Goal: Navigation & Orientation: Find specific page/section

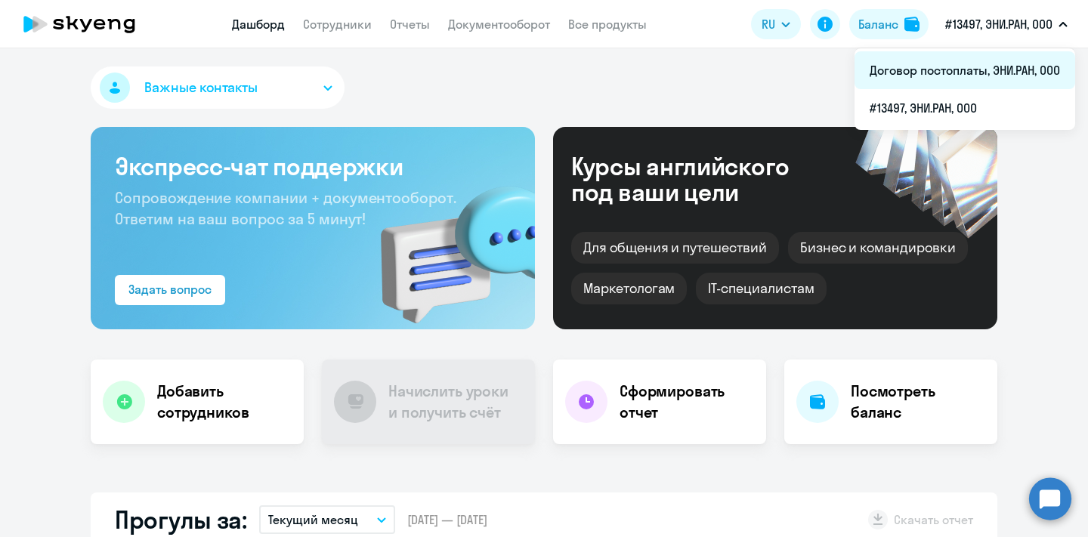
click at [965, 61] on li "Договор постоплаты, ЭНИ.РАН, ООО" at bounding box center [964, 70] width 221 height 38
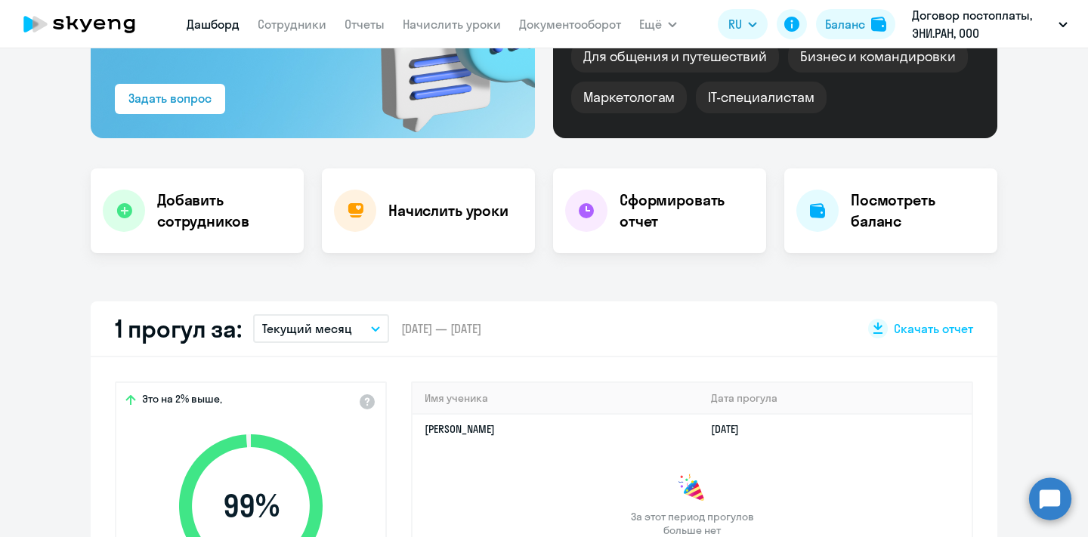
select select "30"
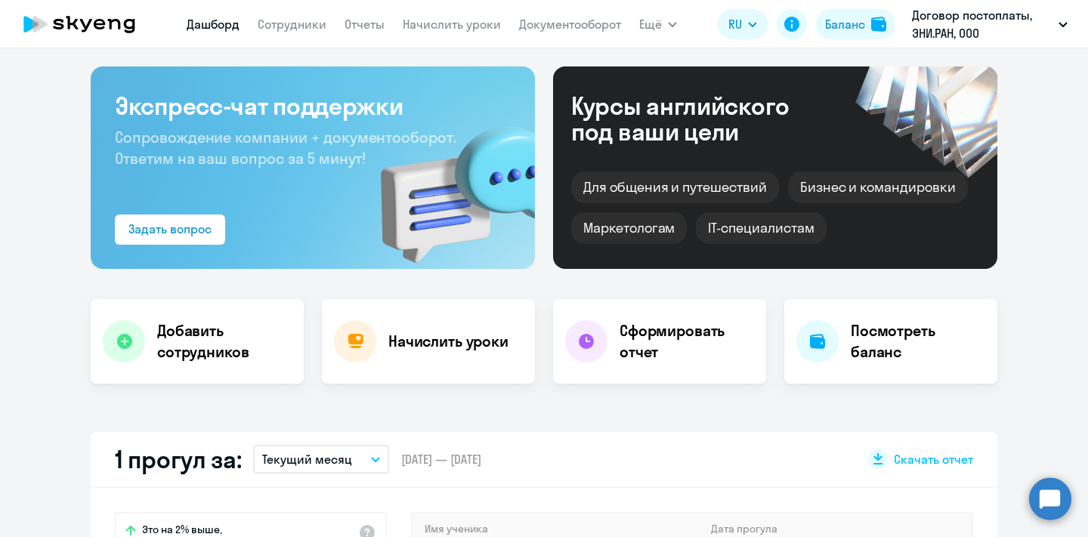
scroll to position [22, 0]
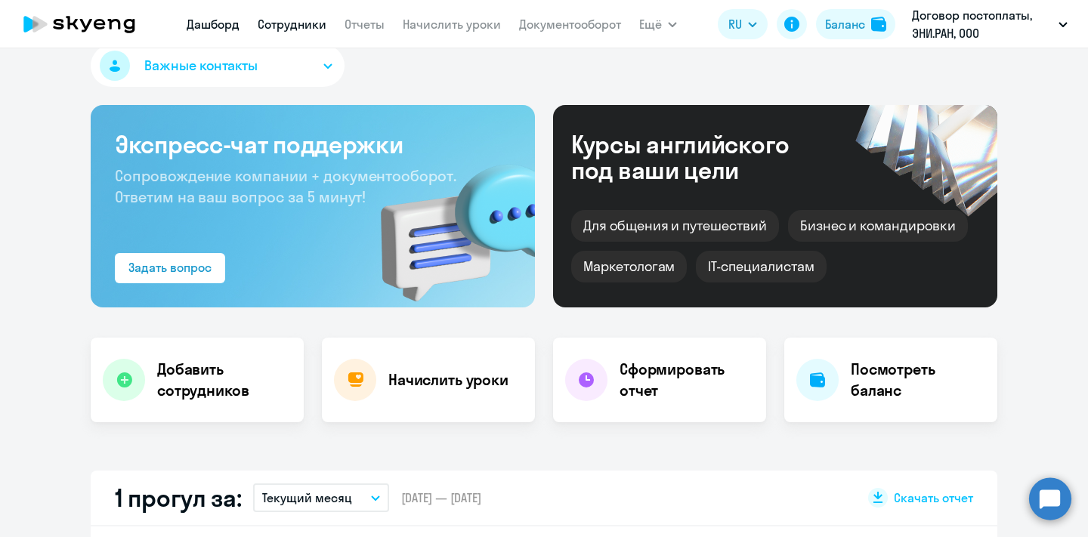
click at [318, 29] on link "Сотрудники" at bounding box center [292, 24] width 69 height 15
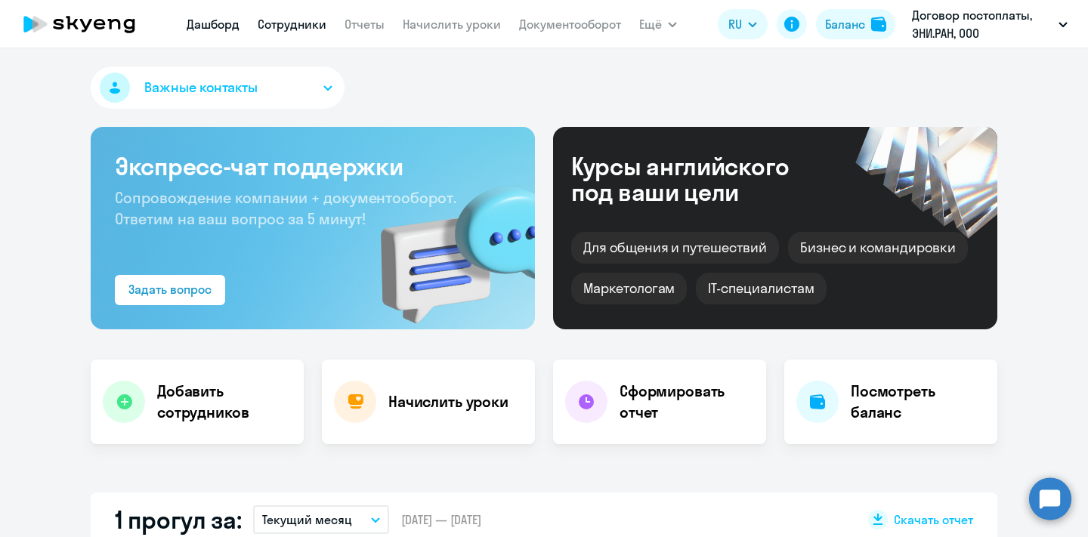
select select "30"
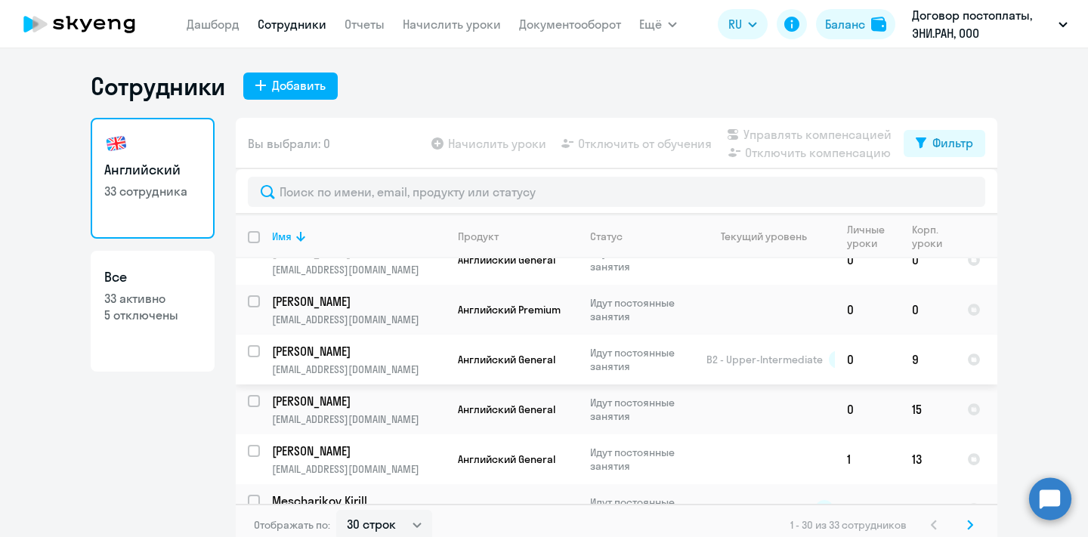
scroll to position [1239, 0]
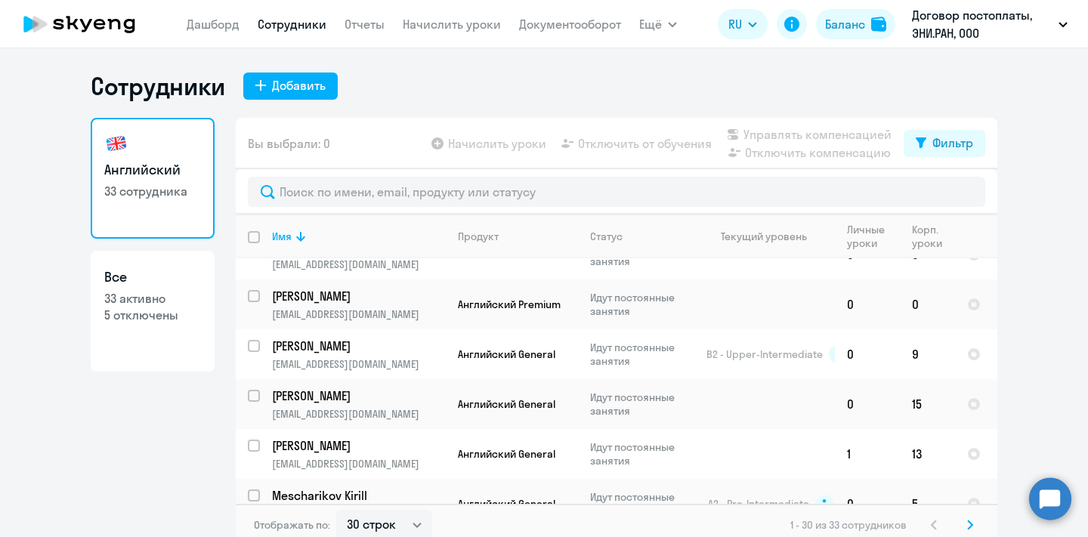
click at [970, 519] on svg-icon at bounding box center [970, 525] width 18 height 18
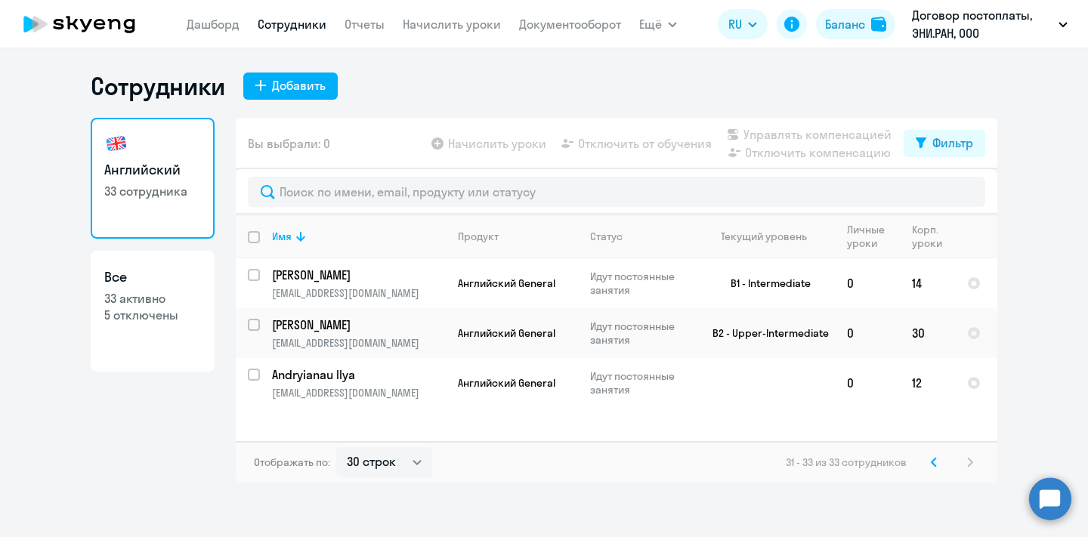
click at [933, 459] on icon at bounding box center [934, 462] width 6 height 11
